Goal: Transaction & Acquisition: Purchase product/service

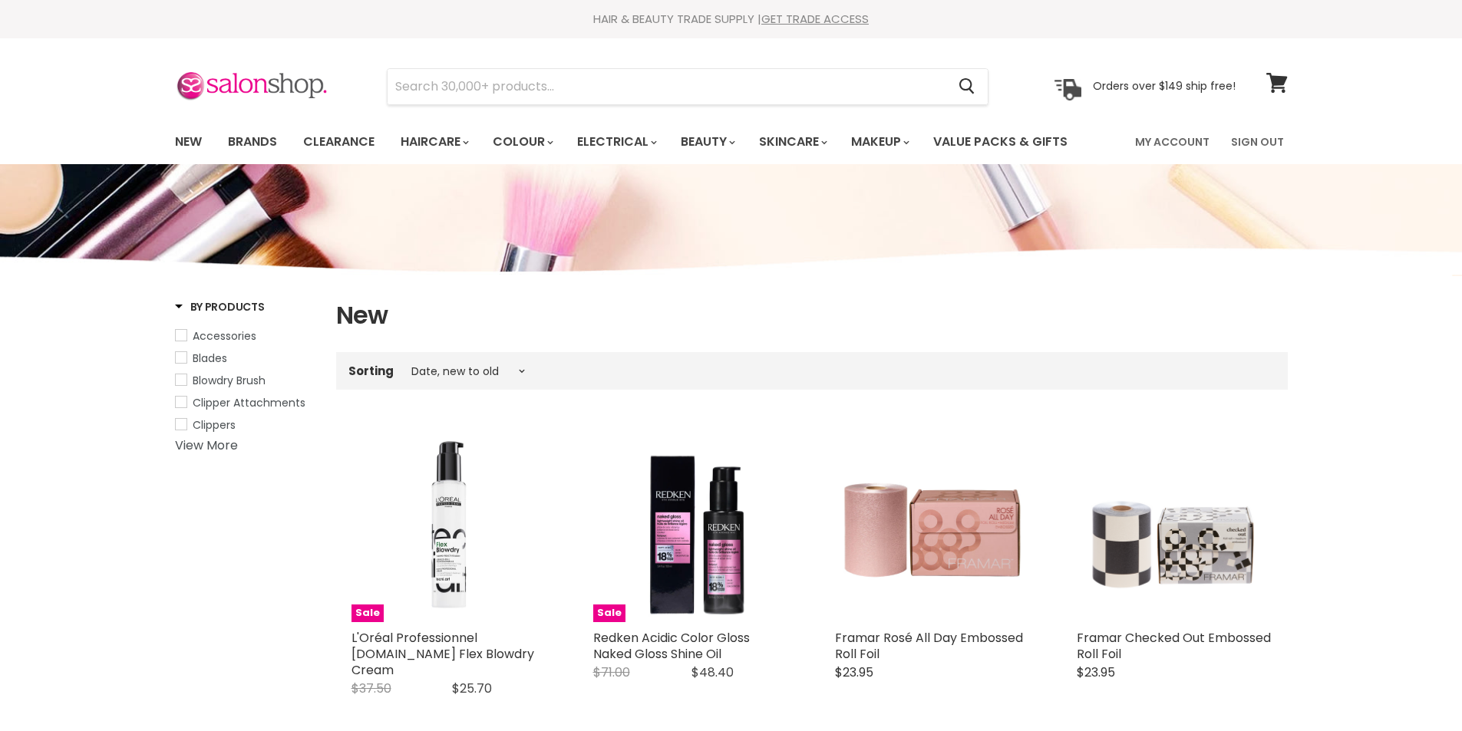
select select "created-descending"
click at [190, 141] on link "New" at bounding box center [188, 142] width 50 height 32
select select "created-descending"
